Goal: Task Accomplishment & Management: Use online tool/utility

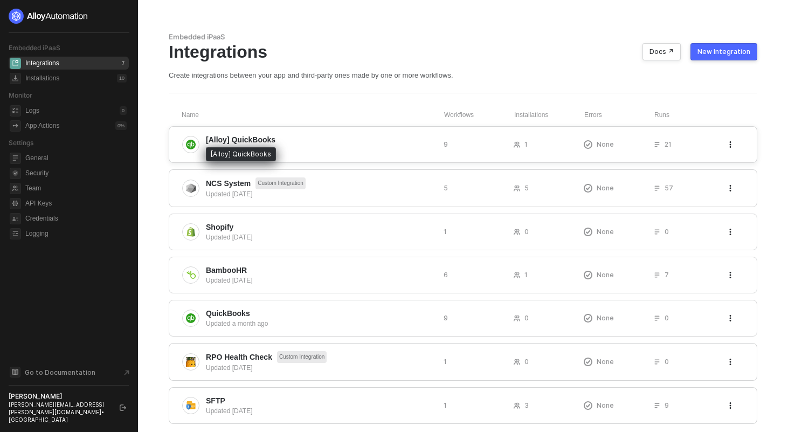
click at [232, 140] on span "[Alloy] QuickBooks" at bounding box center [241, 139] width 70 height 11
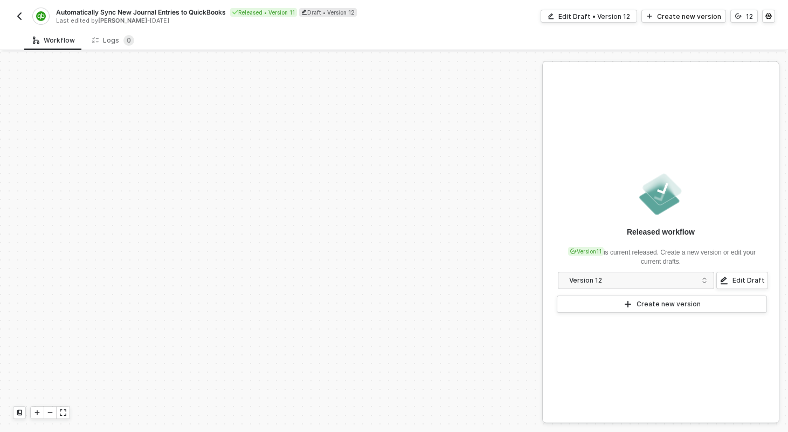
scroll to position [243, 0]
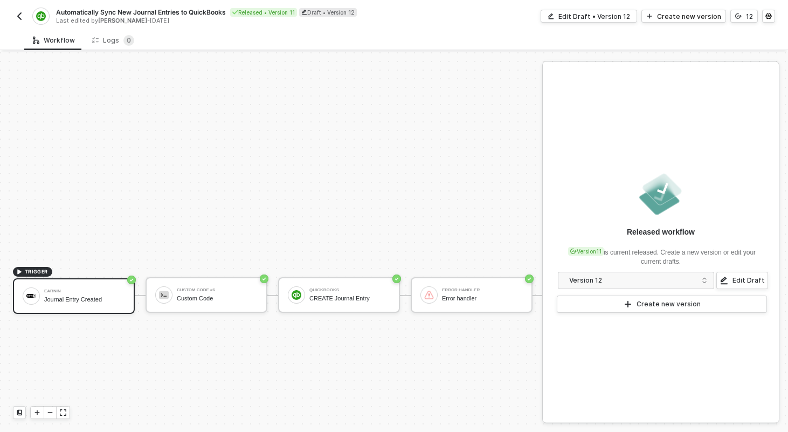
click at [195, 11] on span "Automatically Sync New Journal Entries to QuickBooks" at bounding box center [141, 12] width 170 height 9
click at [195, 11] on input "Automatically Sync New Journal Entries to QuickBooks" at bounding box center [147, 12] width 183 height 13
click at [13, 13] on button "button" at bounding box center [19, 16] width 13 height 13
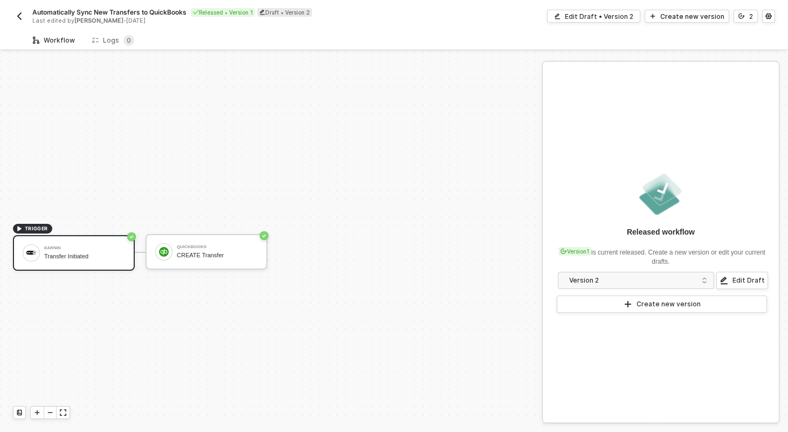
scroll to position [20, 0]
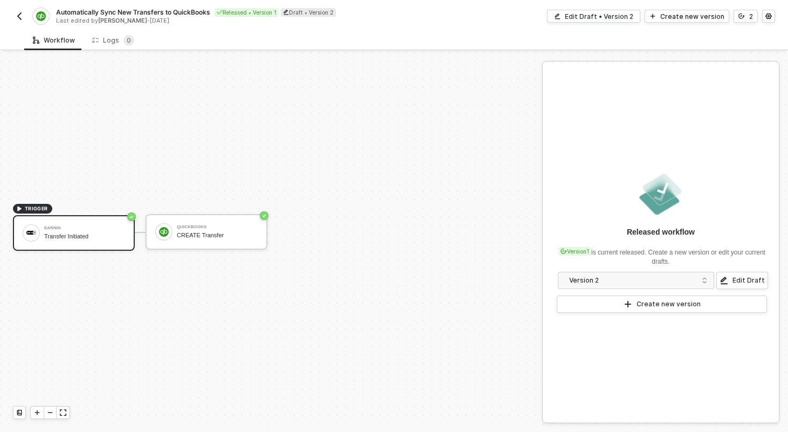
click at [181, 10] on span "Automatically Sync New Transfers to QuickBooks" at bounding box center [133, 12] width 154 height 9
click at [181, 10] on input "Automatically Sync New Transfers to QuickBooks" at bounding box center [147, 12] width 183 height 13
click at [602, 12] on div "Edit Draft • Version 2" at bounding box center [599, 16] width 68 height 9
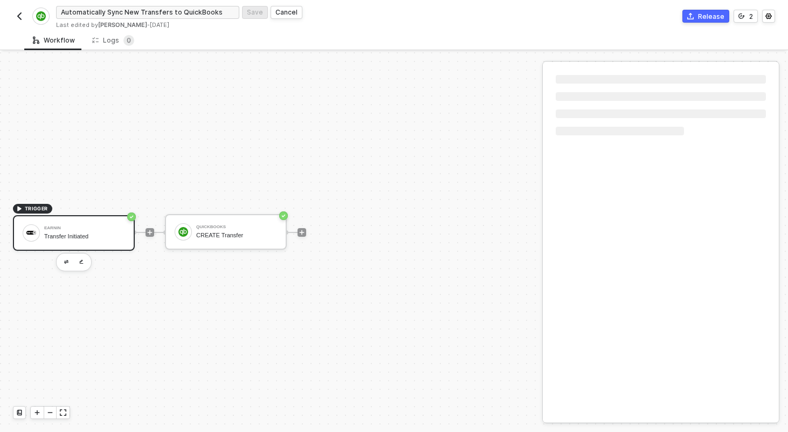
click at [54, 234] on div "Transfer Initiated" at bounding box center [84, 236] width 81 height 7
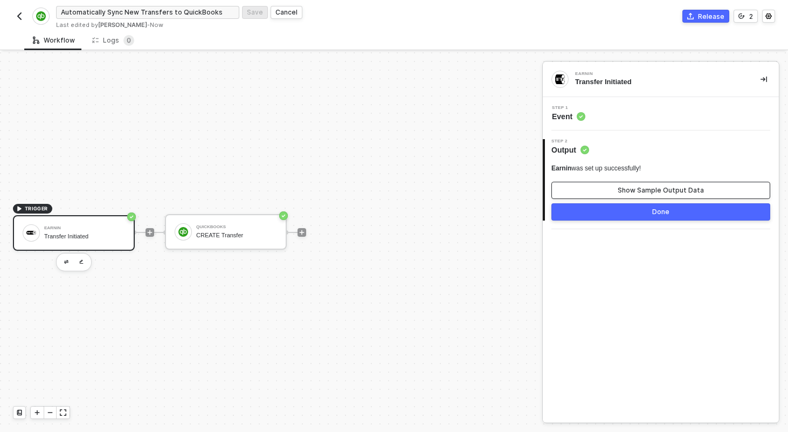
click at [624, 194] on div "Show Sample Output Data" at bounding box center [661, 190] width 86 height 9
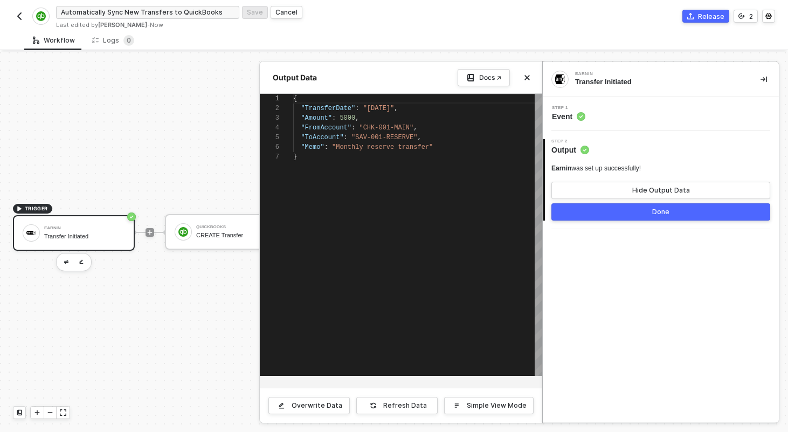
scroll to position [58, 0]
click at [640, 189] on div "Hide Output Data" at bounding box center [662, 190] width 58 height 9
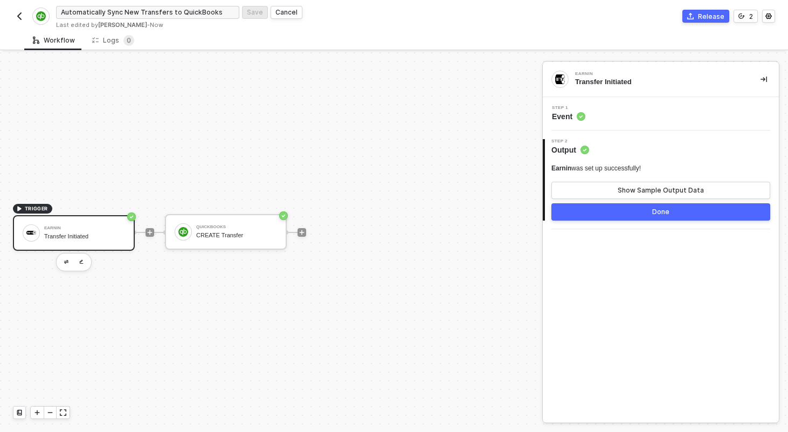
click at [24, 19] on button "button" at bounding box center [19, 16] width 13 height 13
